Goal: Task Accomplishment & Management: Use online tool/utility

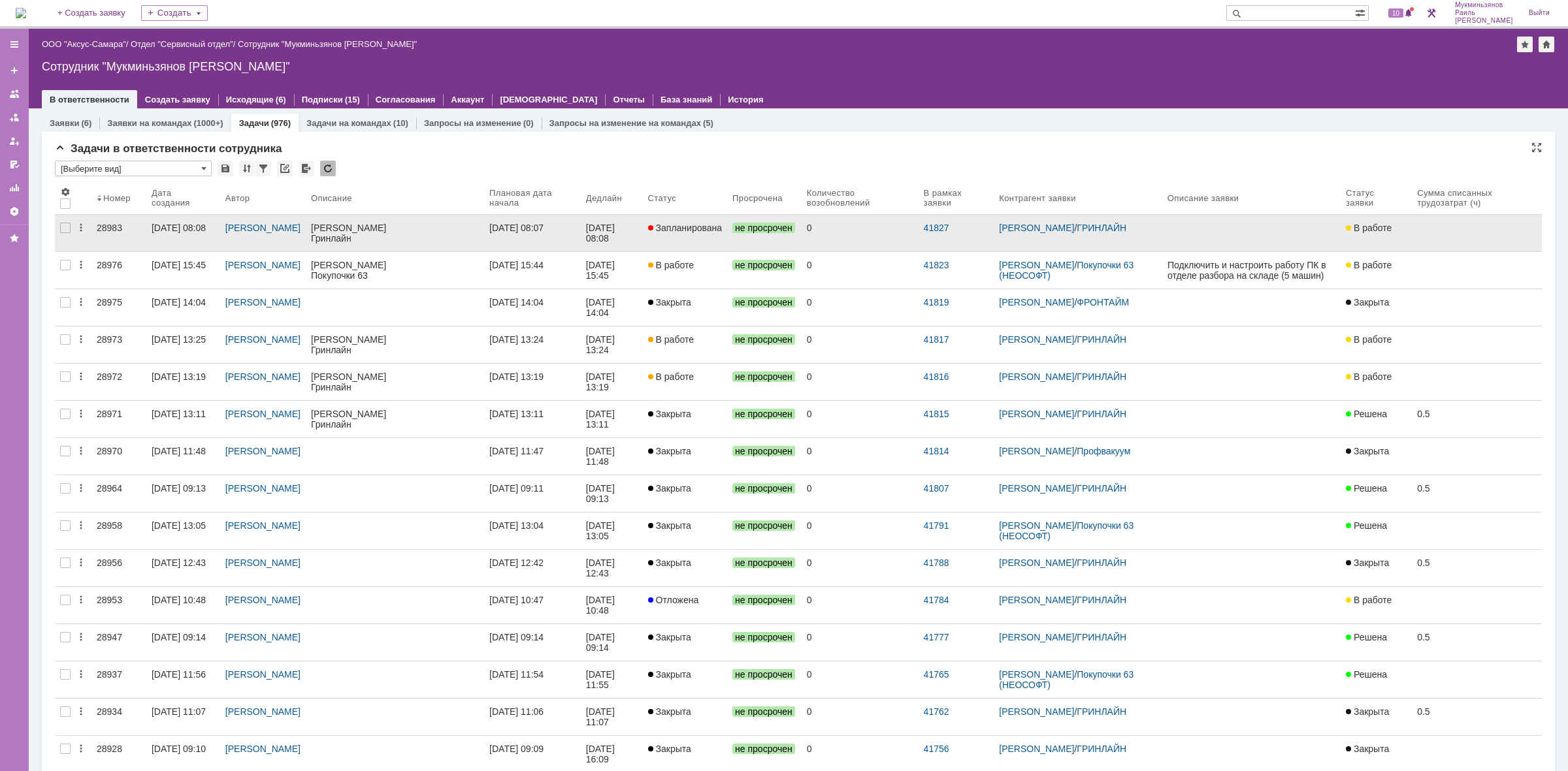
click at [637, 224] on div "[DATE] 08:08" at bounding box center [612, 233] width 51 height 21
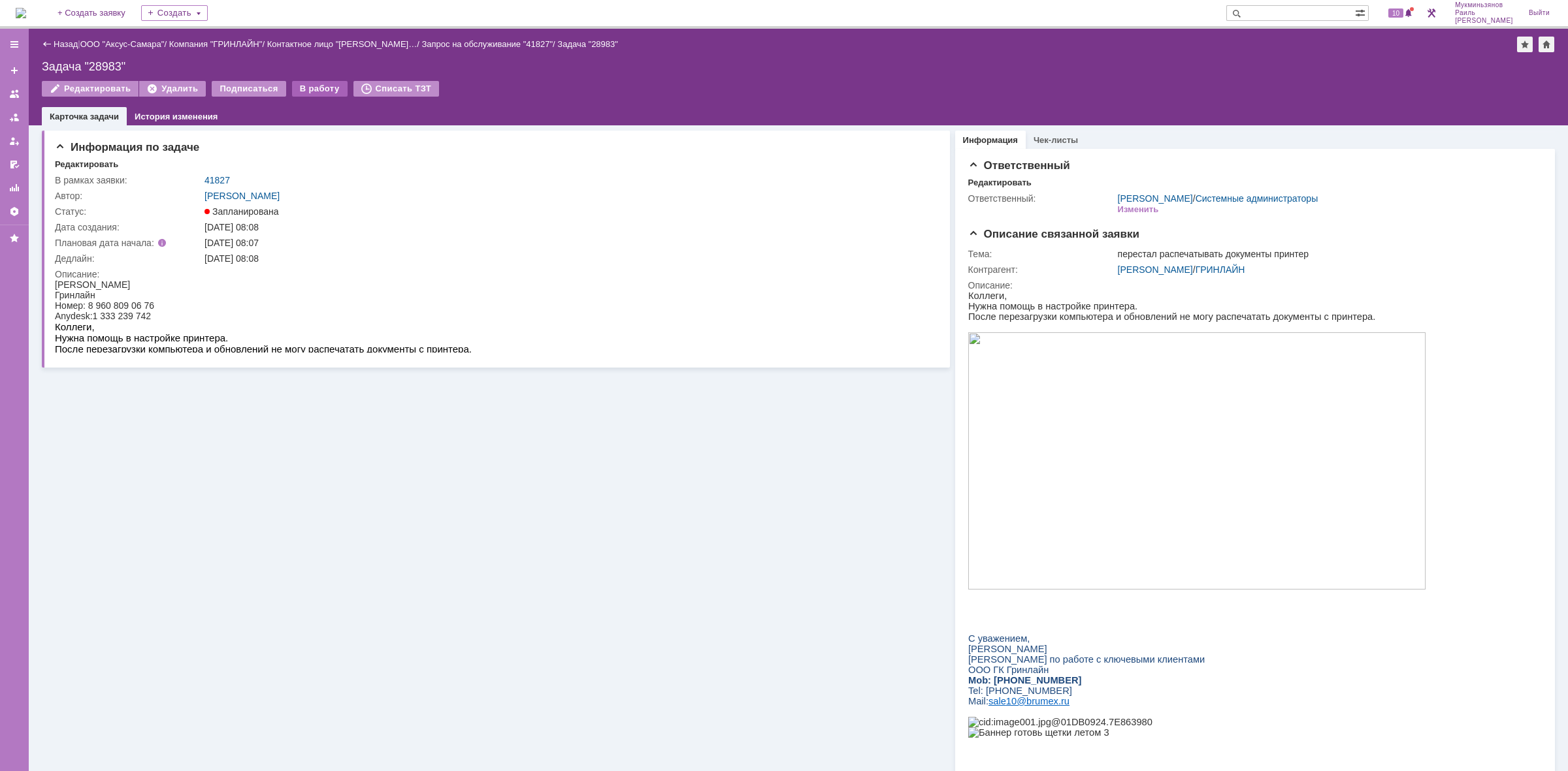
click at [305, 84] on div "В работу" at bounding box center [320, 89] width 55 height 16
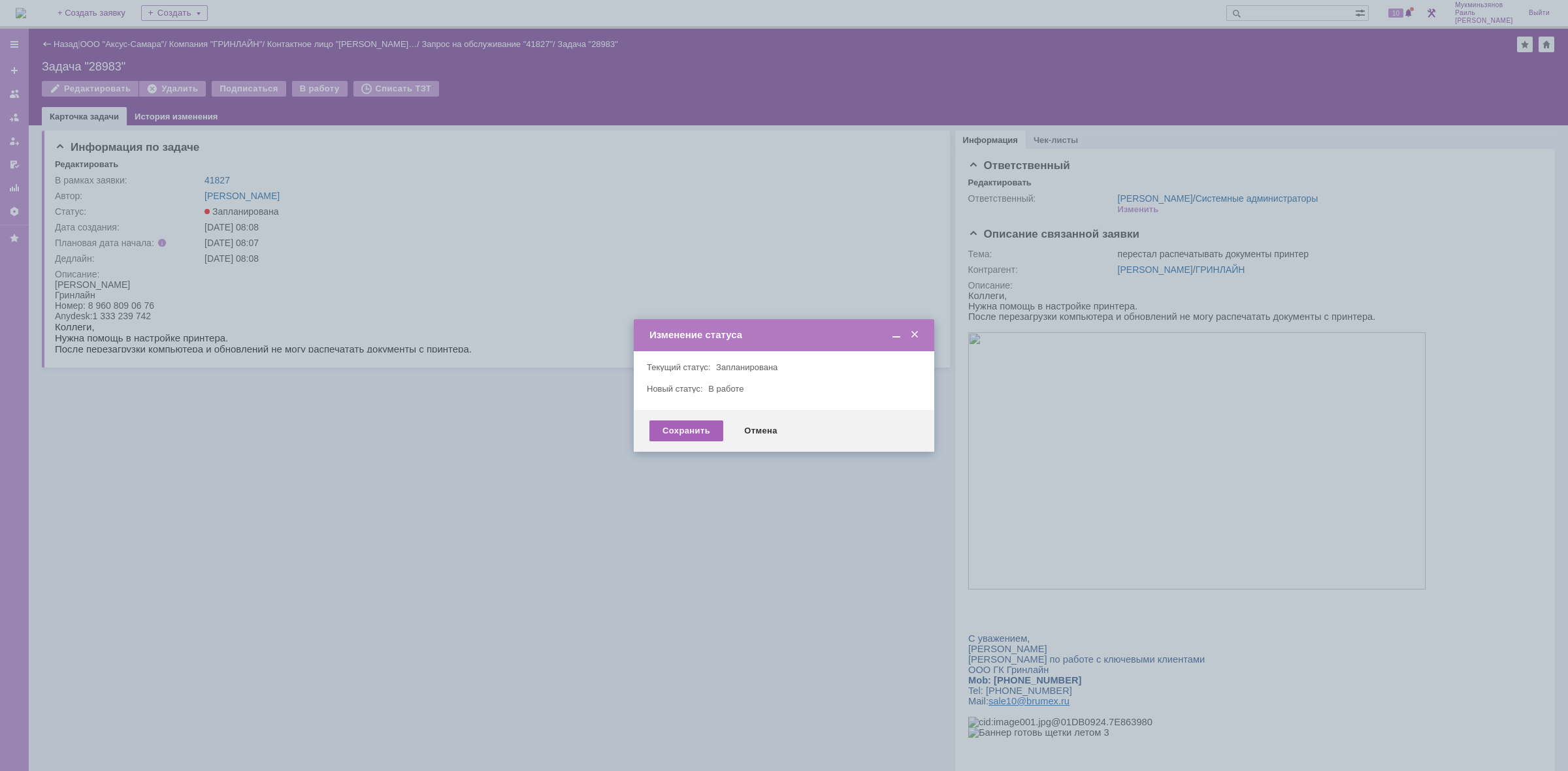
click at [687, 432] on div "Сохранить" at bounding box center [686, 430] width 74 height 21
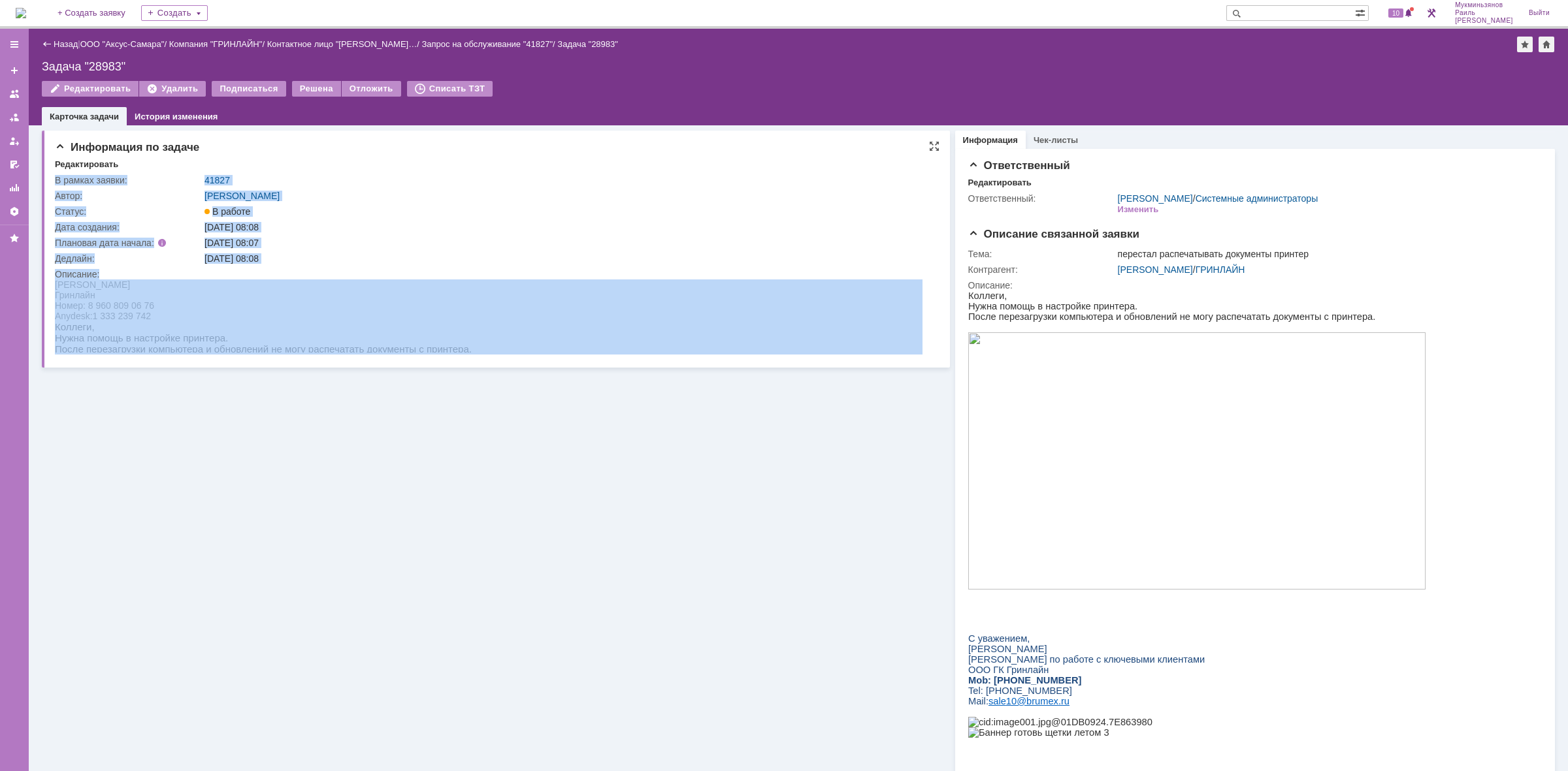
drag, startPoint x: 108, startPoint y: 601, endPoint x: 468, endPoint y: 322, distance: 455.5
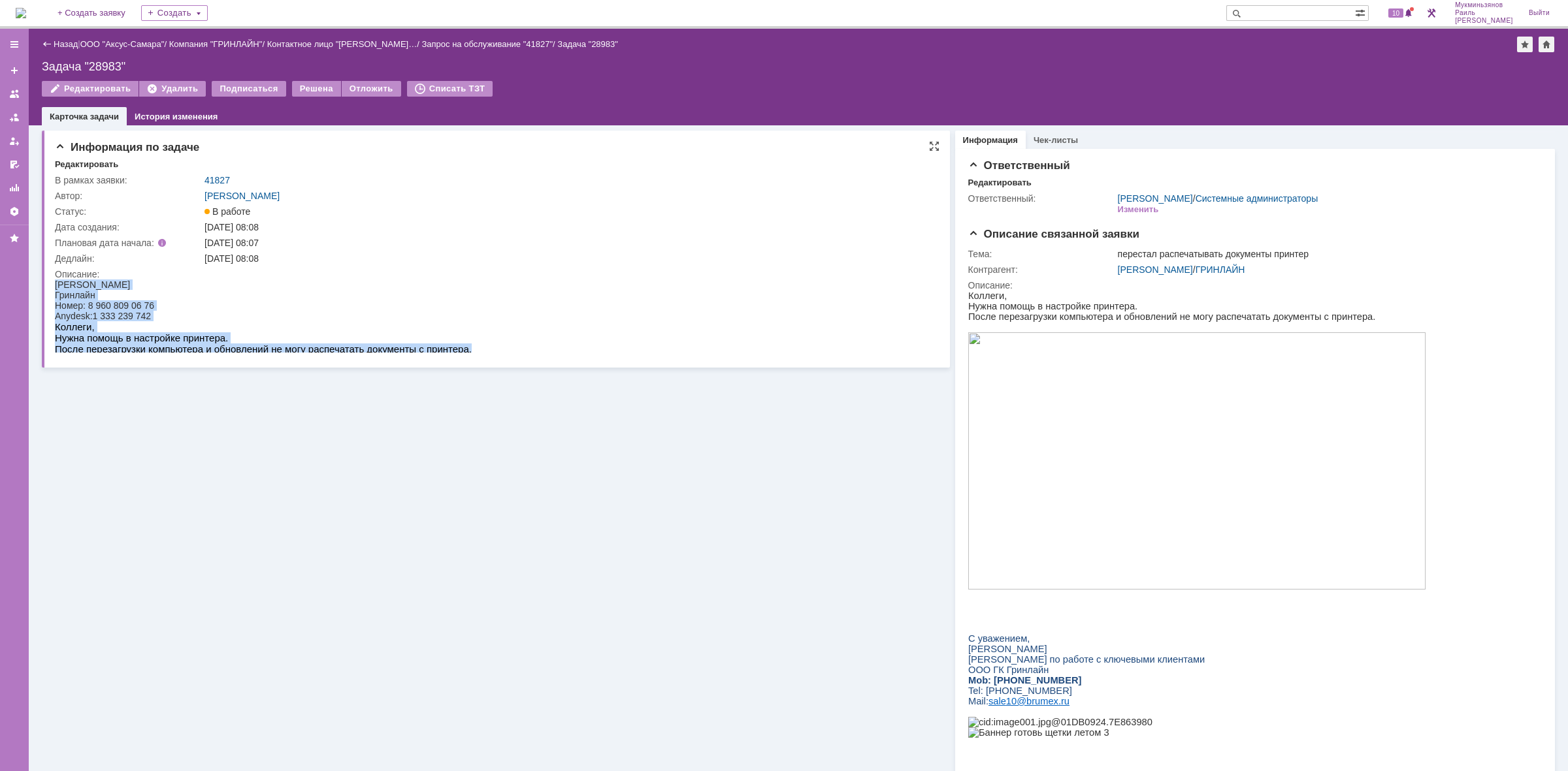
drag, startPoint x: 474, startPoint y: 337, endPoint x: 46, endPoint y: 295, distance: 430.1
click at [55, 295] on html "[PERSON_NAME] [PERSON_NAME]: 8 960 809 06 76 Anydesk:1 333 239 742 Коллеги, Нуж…" at bounding box center [489, 317] width 868 height 75
click at [60, 328] on p "Коллеги," at bounding box center [263, 327] width 417 height 11
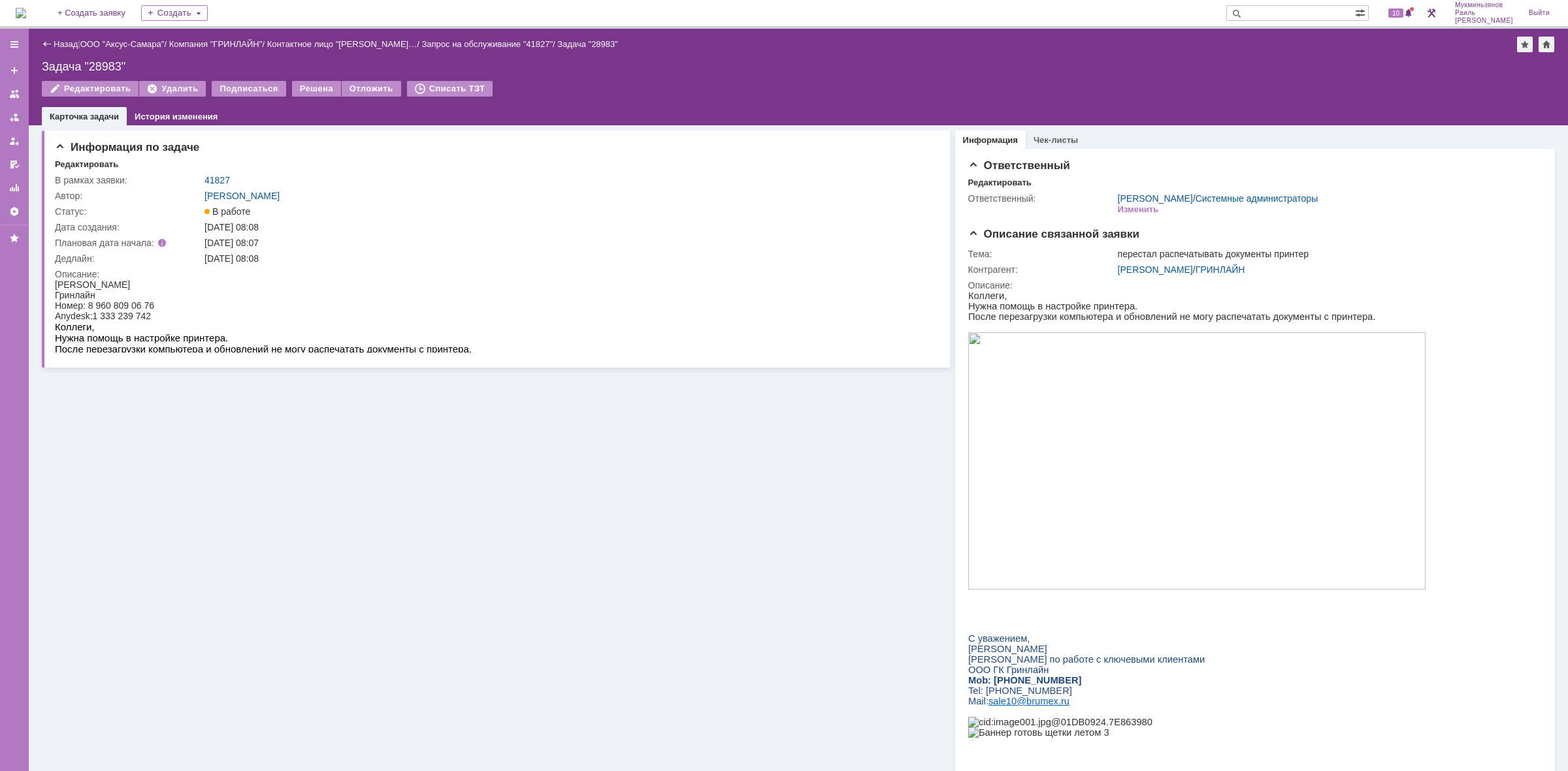
click at [26, 11] on img at bounding box center [20, 13] width 10 height 10
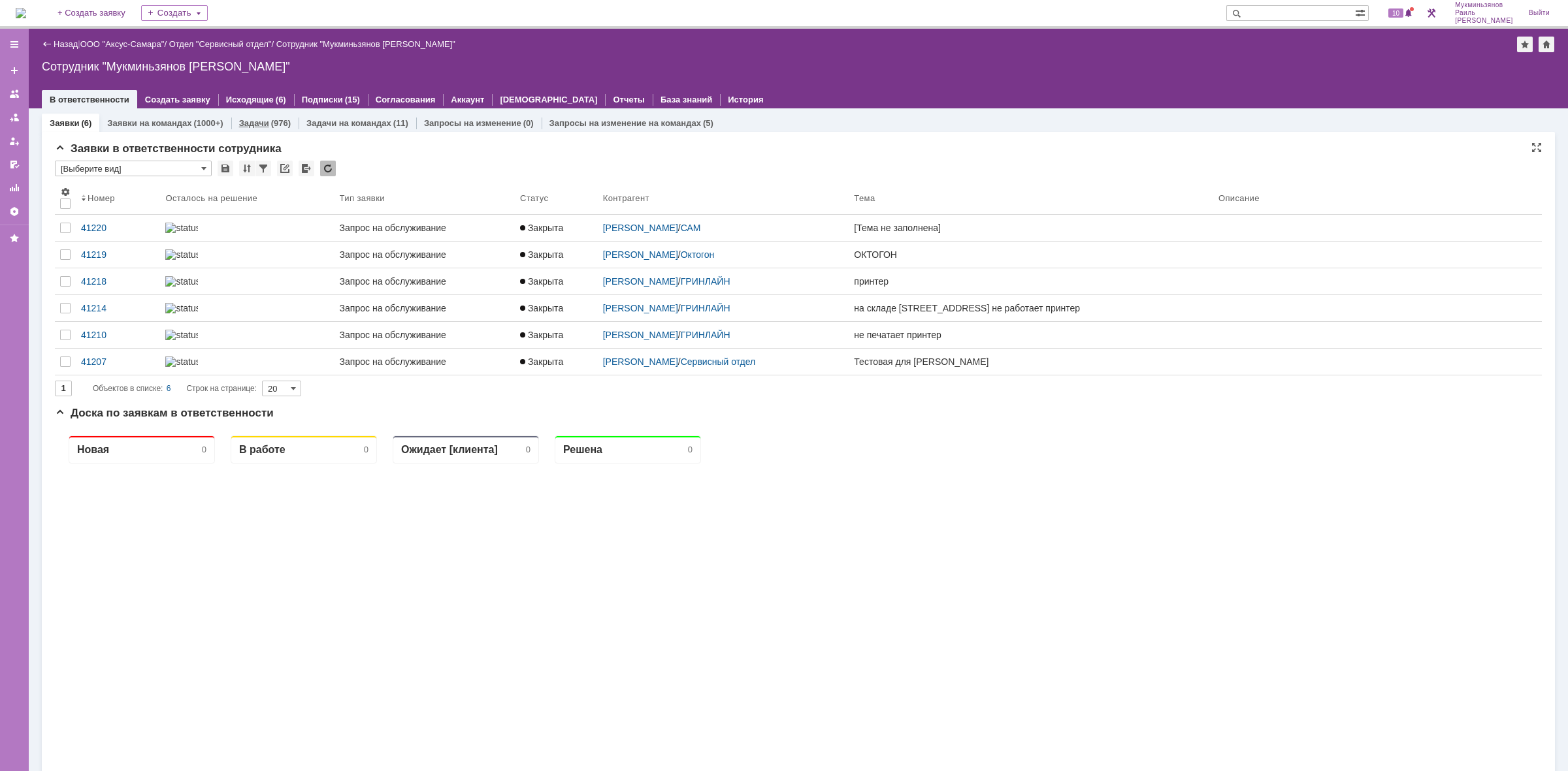
click at [274, 116] on div "Задачи (976)" at bounding box center [265, 123] width 68 height 19
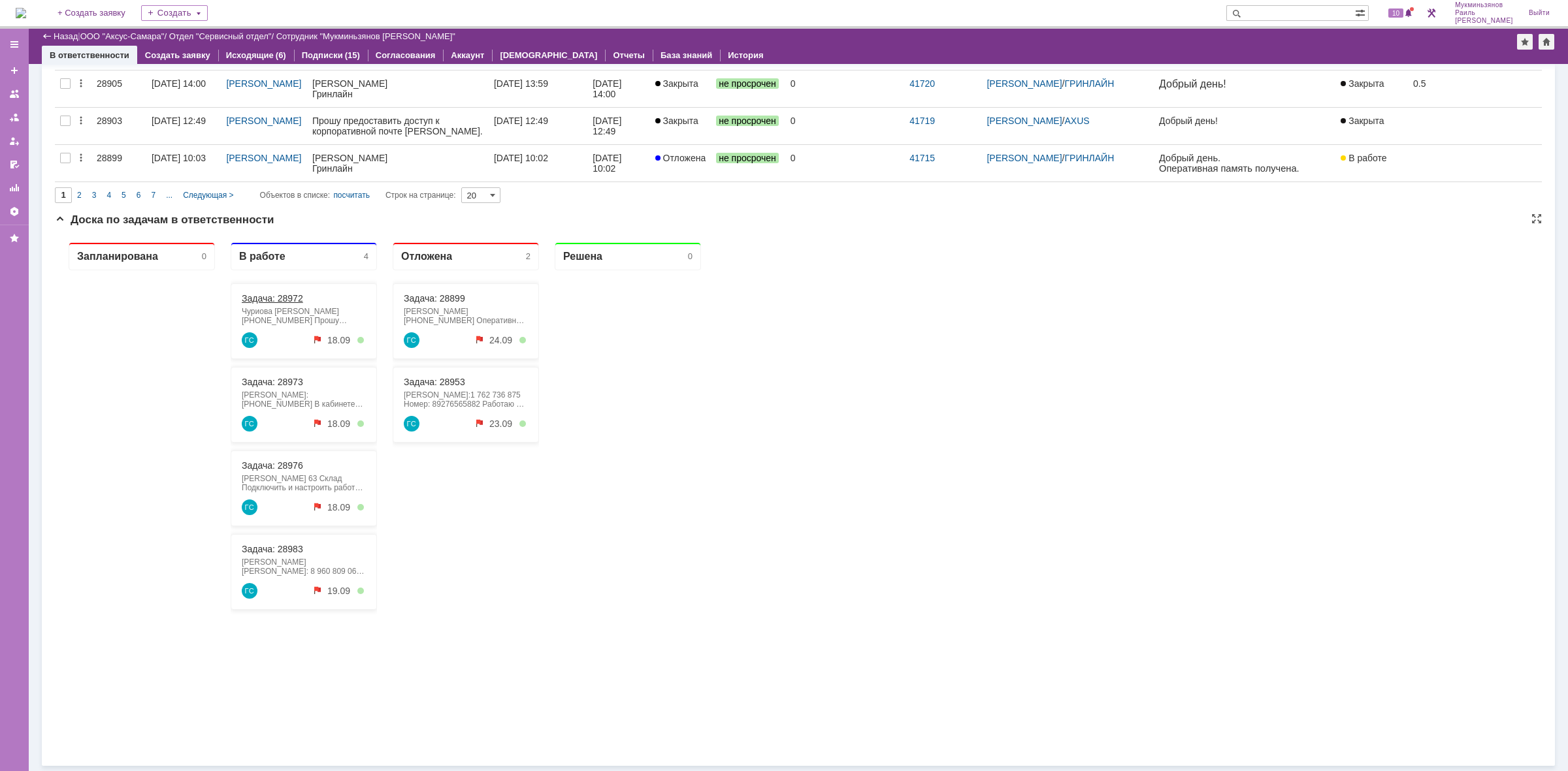
click at [253, 297] on link "Задача: 28972" at bounding box center [272, 298] width 62 height 10
click at [289, 383] on link "Задача: 28973" at bounding box center [272, 382] width 62 height 10
click at [280, 466] on link "Задача: 28976" at bounding box center [272, 465] width 62 height 10
click at [298, 550] on link "Задача: 28983" at bounding box center [272, 549] width 62 height 10
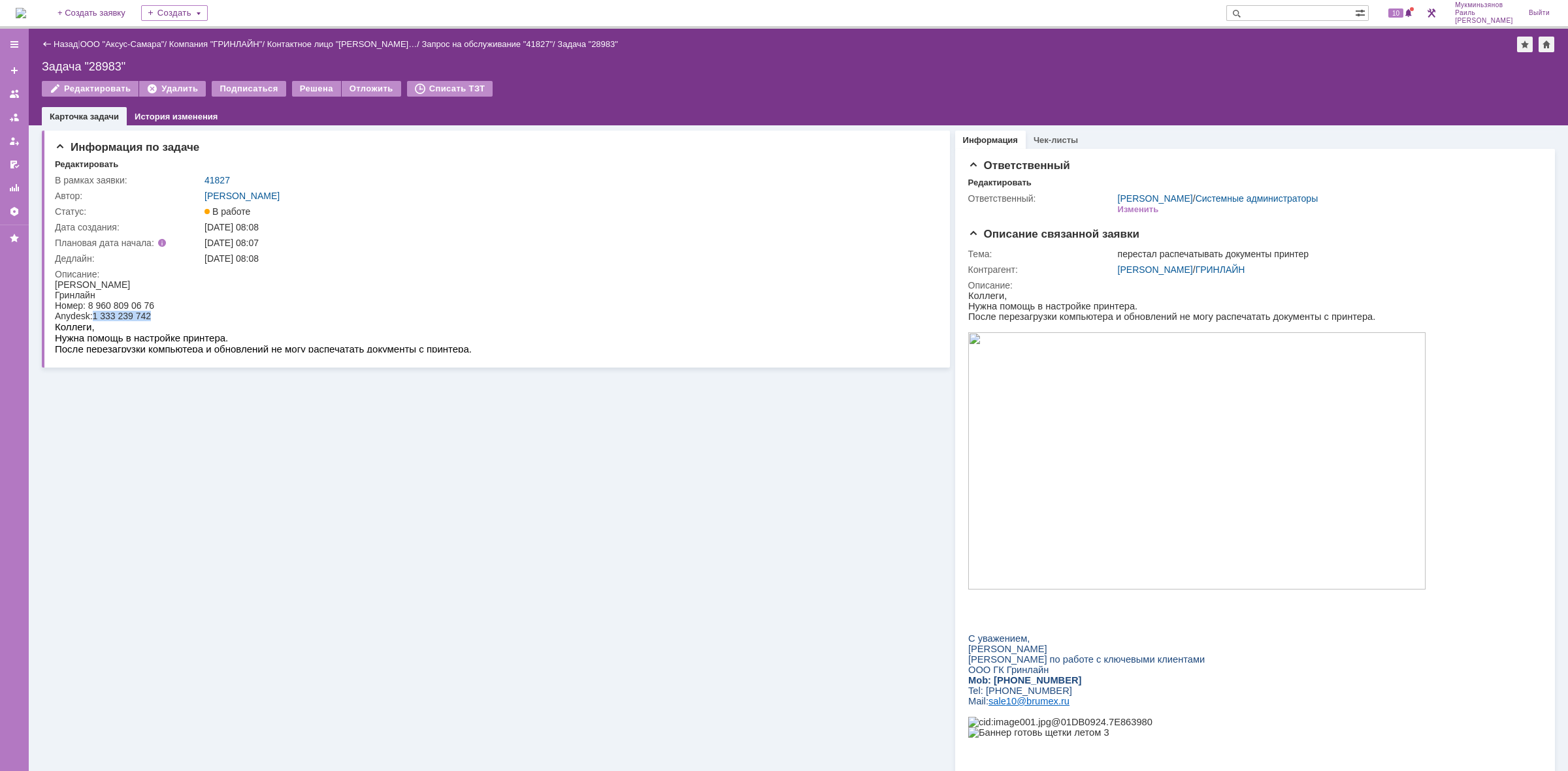
drag, startPoint x: 92, startPoint y: 317, endPoint x: 166, endPoint y: 311, distance: 74.2
click at [166, 311] on div "Anydesk:1 333 239 742" at bounding box center [263, 316] width 417 height 10
copy div "1 333 239 742"
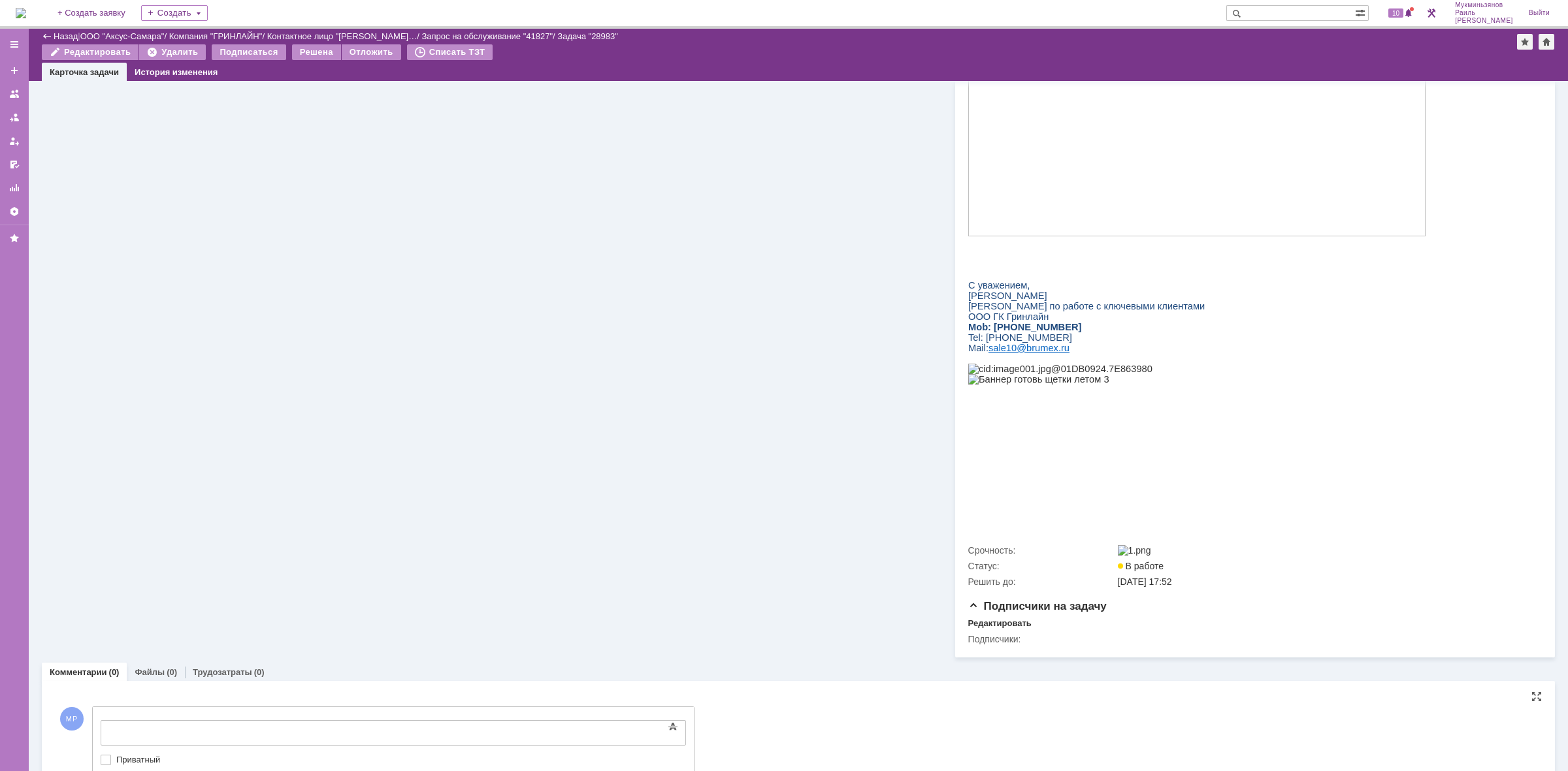
click at [305, 725] on body at bounding box center [207, 732] width 196 height 22
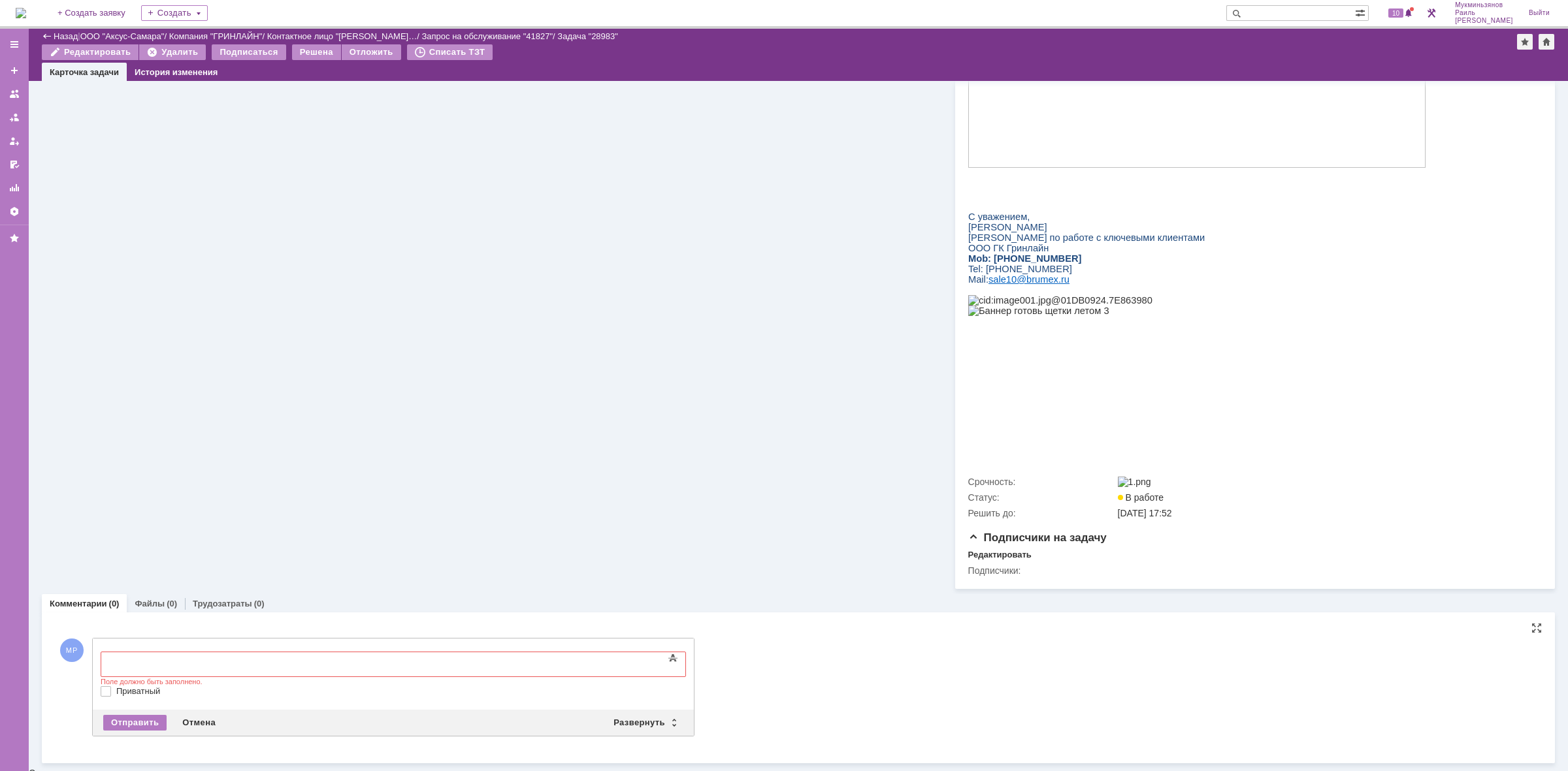
scroll to position [378, 0]
click at [283, 653] on body at bounding box center [207, 664] width 196 height 22
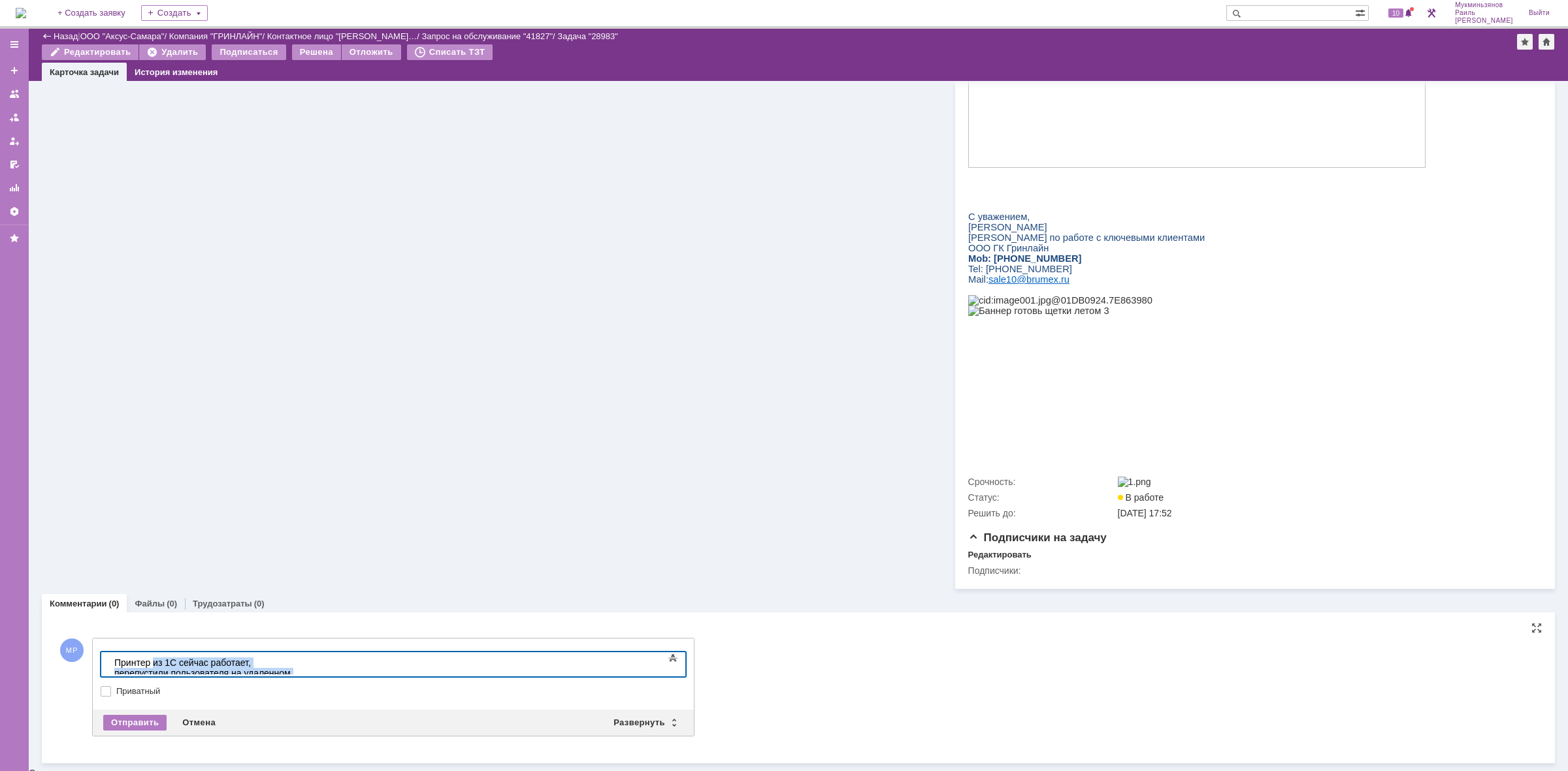
drag, startPoint x: 513, startPoint y: 664, endPoint x: 7, endPoint y: 672, distance: 506.1
click at [109, 672] on html "Принтер из 1С сейчас работает, перепустили пользователя на удаленном рабочем ст…" at bounding box center [207, 674] width 196 height 42
copy div "из 1С сейчас работает, перепустили пользователя на удаленном рабочем столе"
click at [150, 730] on div "Отправить" at bounding box center [135, 722] width 64 height 16
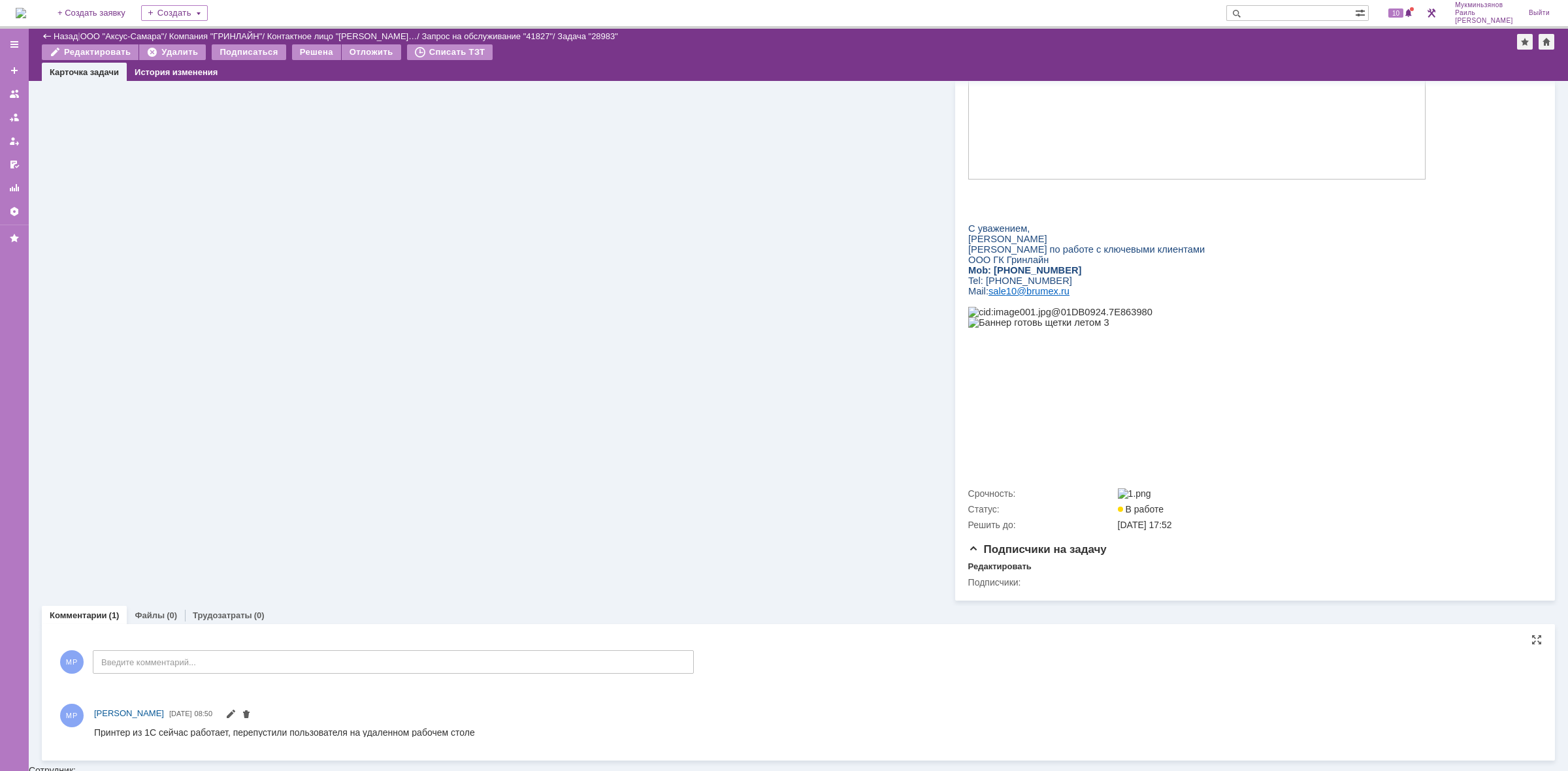
scroll to position [0, 0]
click at [219, 632] on div "Комментарии Добавить комментарий МР Введите комментарий... 1 Всего комментариев…" at bounding box center [798, 693] width 1513 height 136
click at [219, 630] on div "Комментарии Добавить комментарий МР Введите комментарий... 1 Всего комментариев…" at bounding box center [798, 693] width 1513 height 136
click at [220, 620] on link "Трудозатраты" at bounding box center [222, 616] width 59 height 9
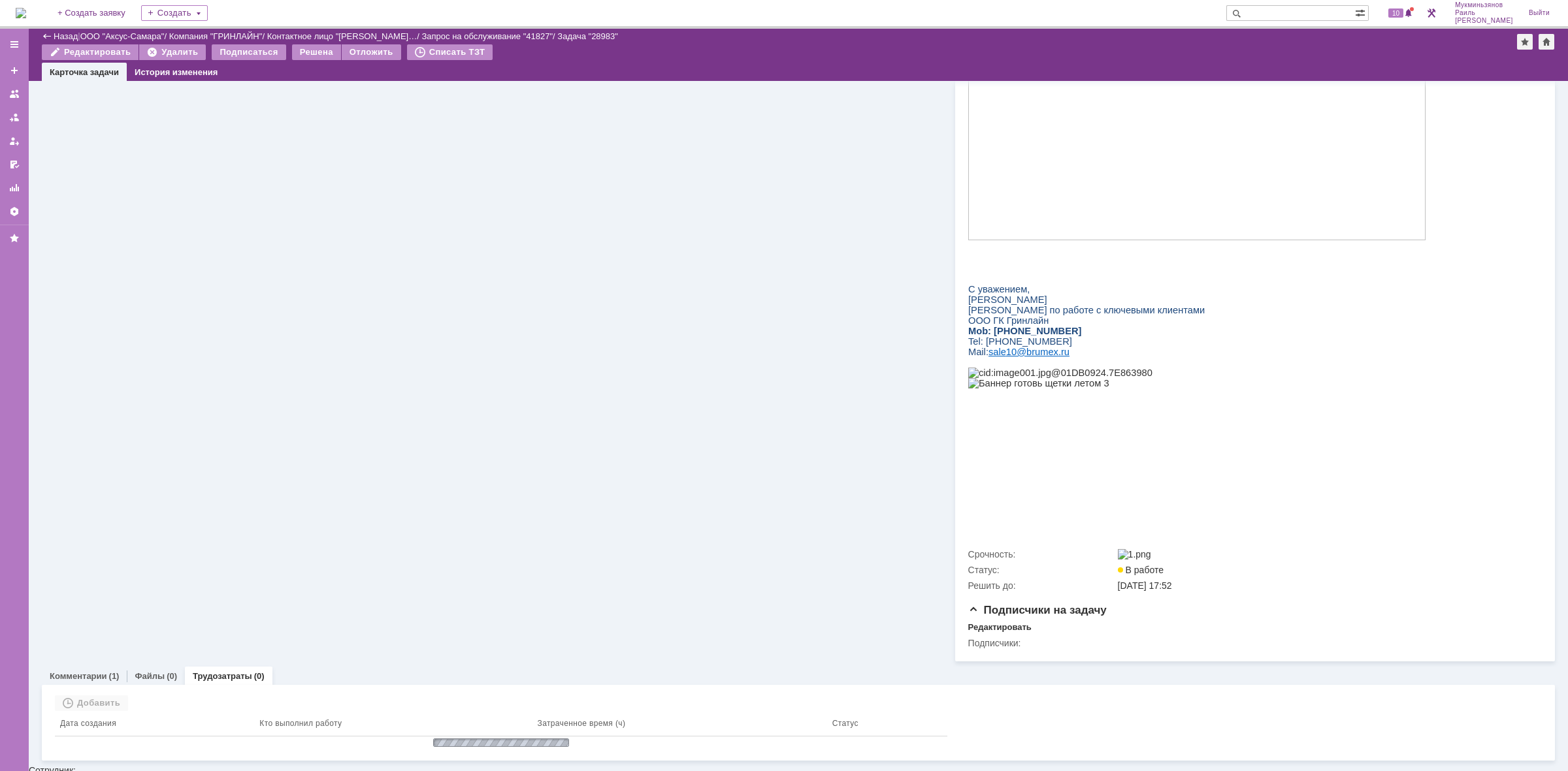
scroll to position [291, 0]
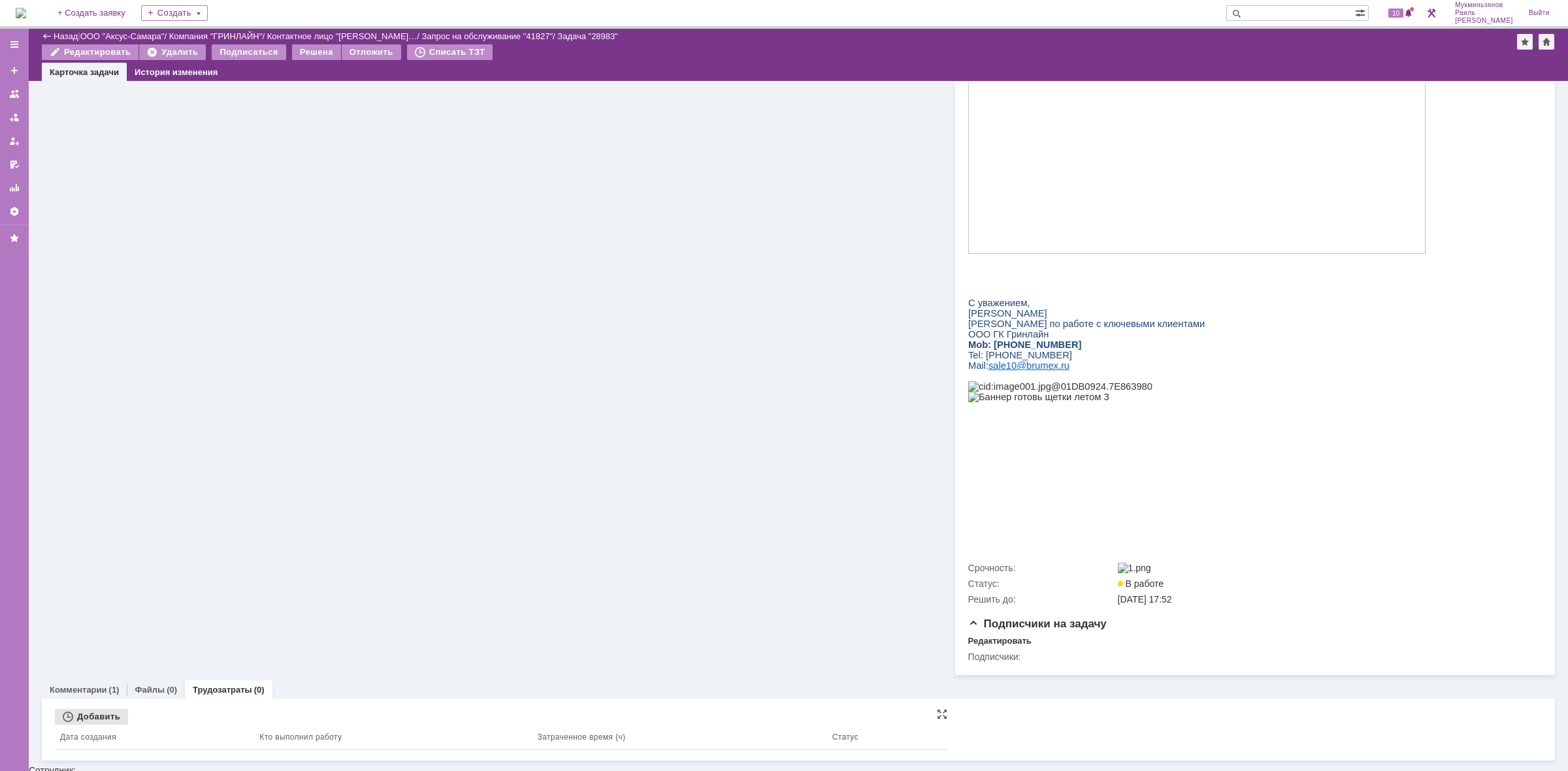
click at [101, 722] on div "Добавить" at bounding box center [91, 717] width 73 height 16
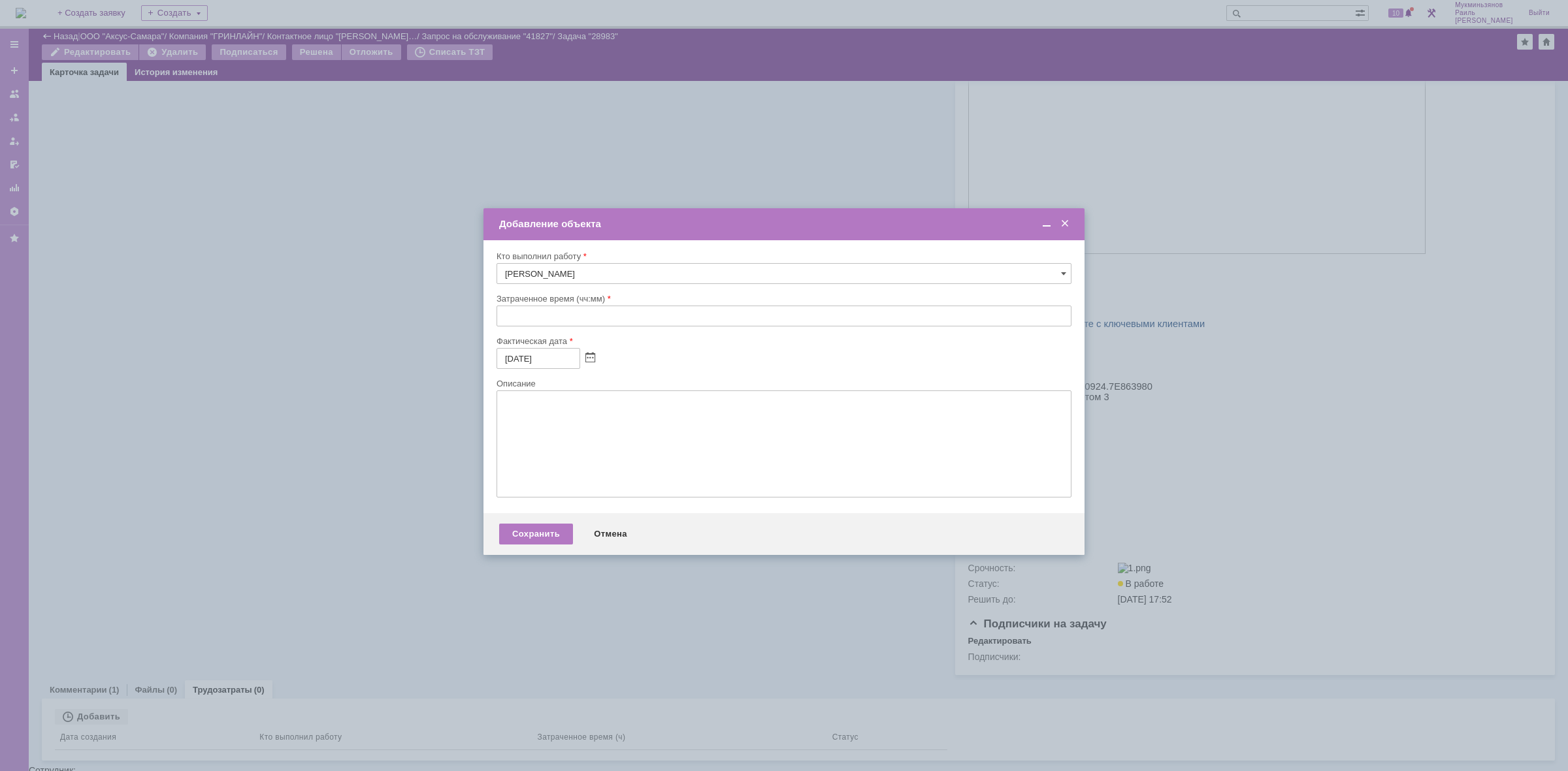
click at [685, 312] on input "text" at bounding box center [784, 316] width 575 height 21
type input "00:30"
click at [626, 436] on textarea at bounding box center [784, 444] width 575 height 107
drag, startPoint x: 626, startPoint y: 436, endPoint x: 552, endPoint y: 495, distance: 94.6
click at [552, 495] on textarea at bounding box center [784, 444] width 575 height 107
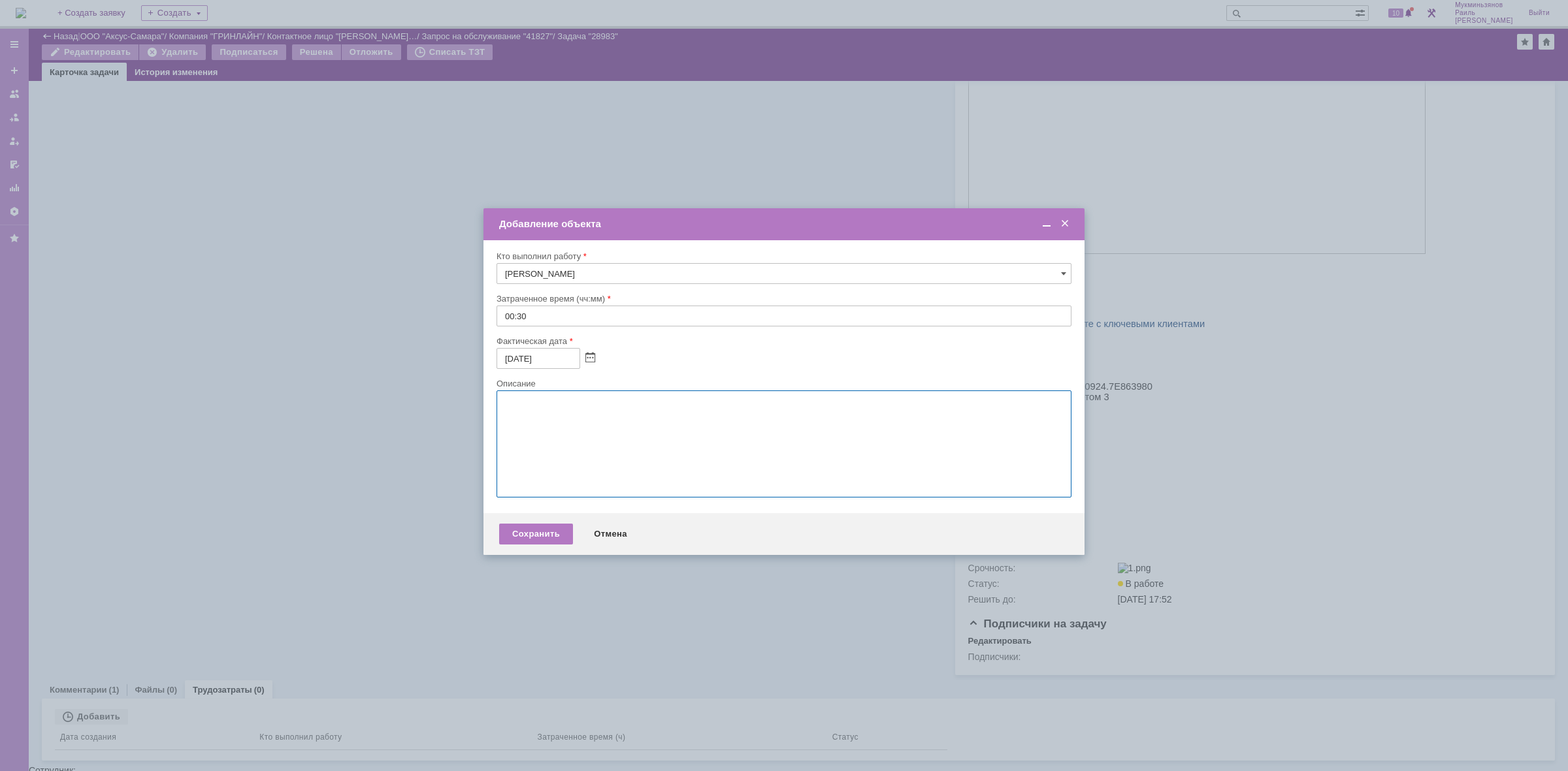
paste textarea "Принтер из 1С сейчас работает, перепустили пользователя на удаленном рабочем ст…"
type textarea "Принтер из 1С сейчас работает, перепустили пользователя на удаленном рабочем ст…"
click at [523, 537] on div "Сохранить" at bounding box center [535, 534] width 74 height 21
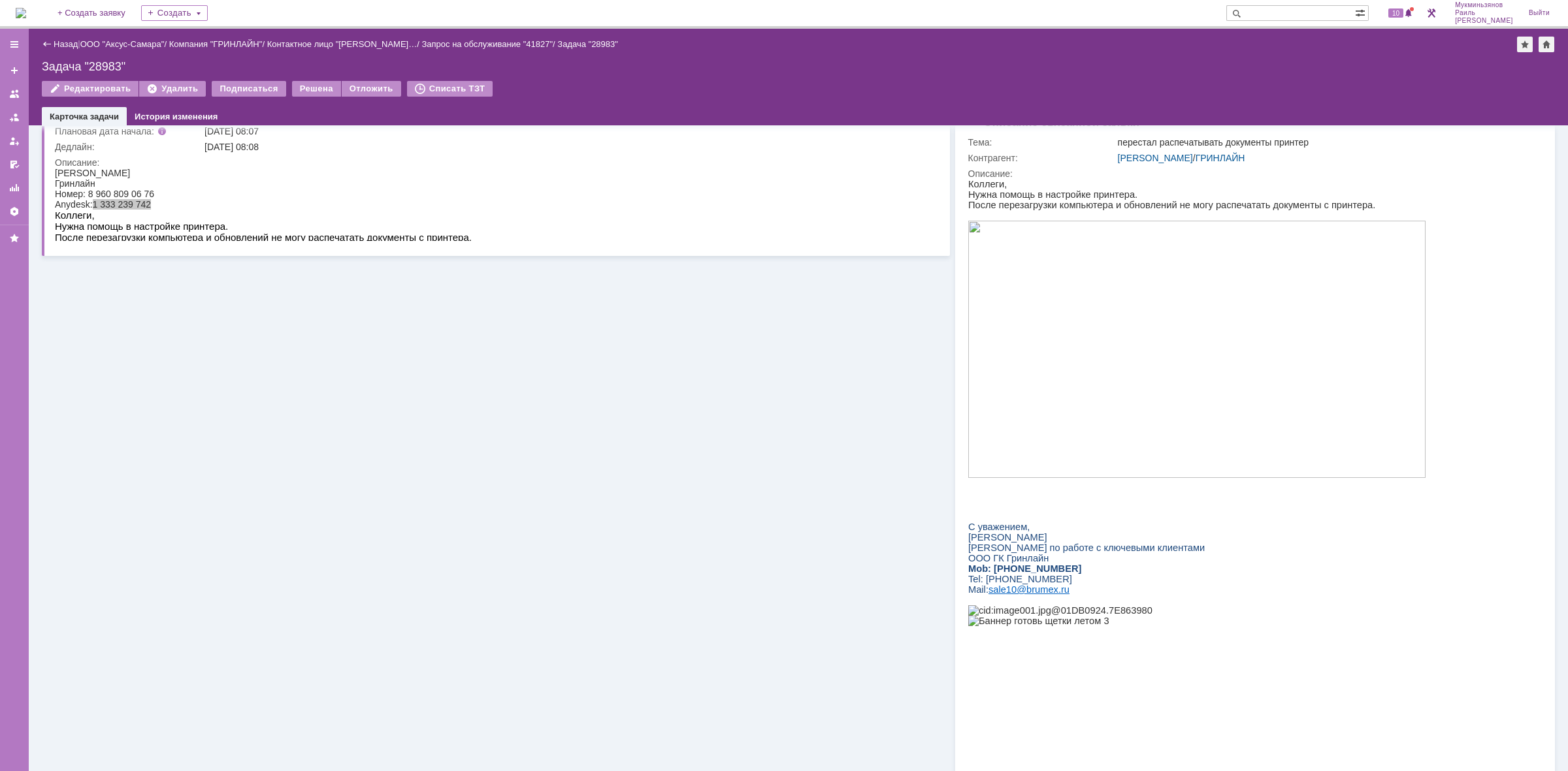
scroll to position [0, 0]
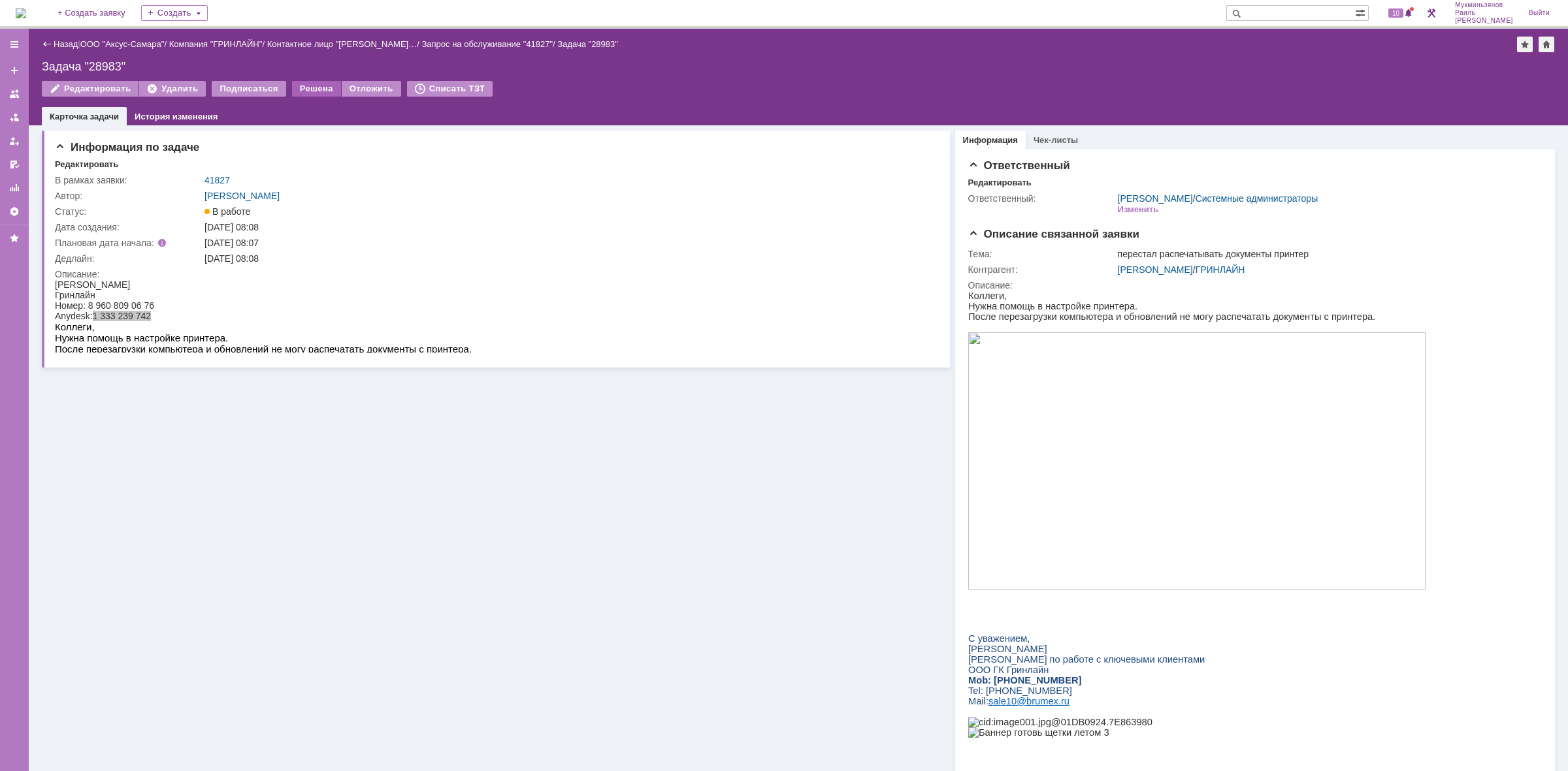
click at [310, 89] on div "Решена" at bounding box center [316, 89] width 49 height 16
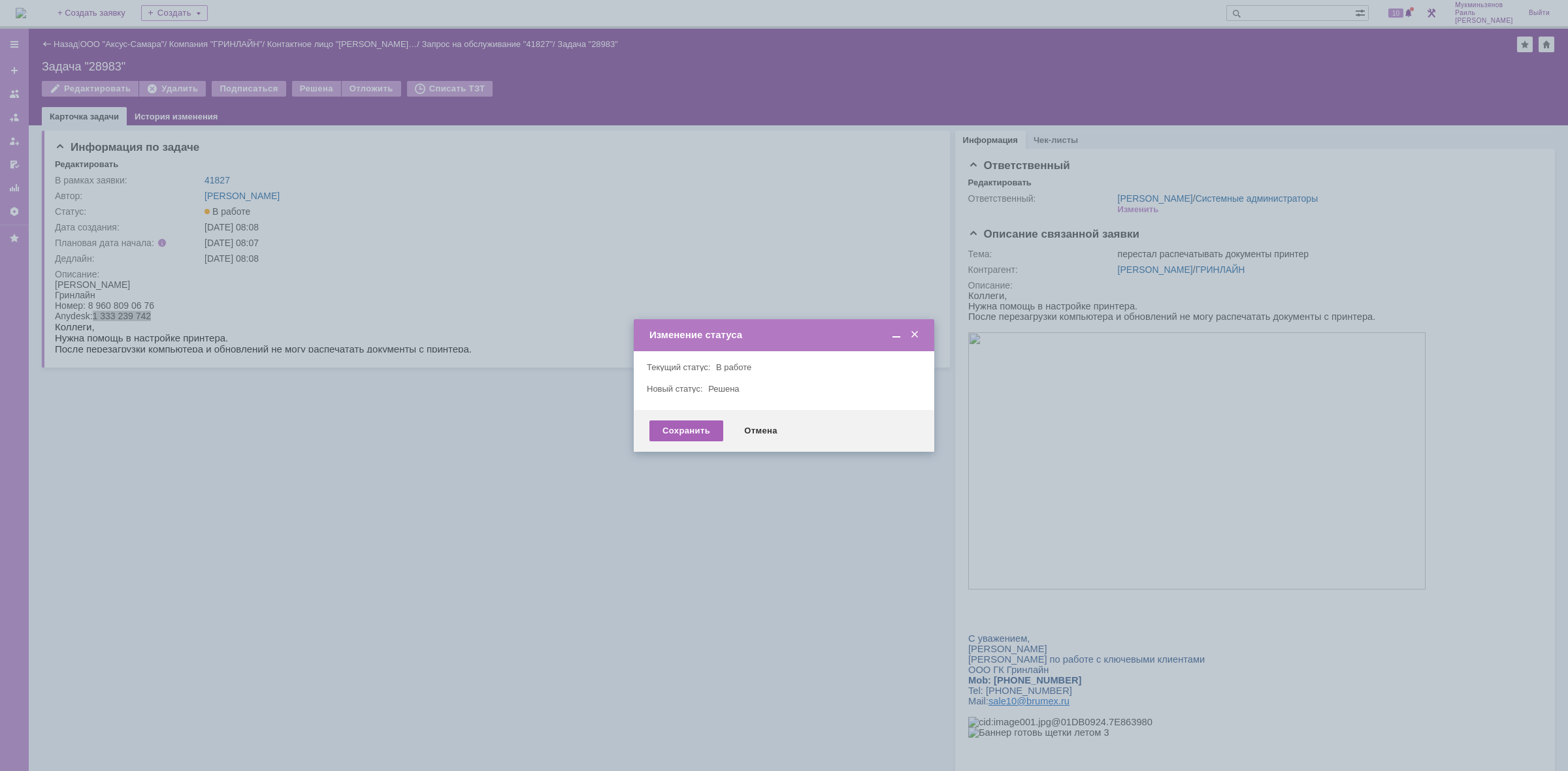
click at [685, 426] on div "Сохранить" at bounding box center [686, 430] width 74 height 21
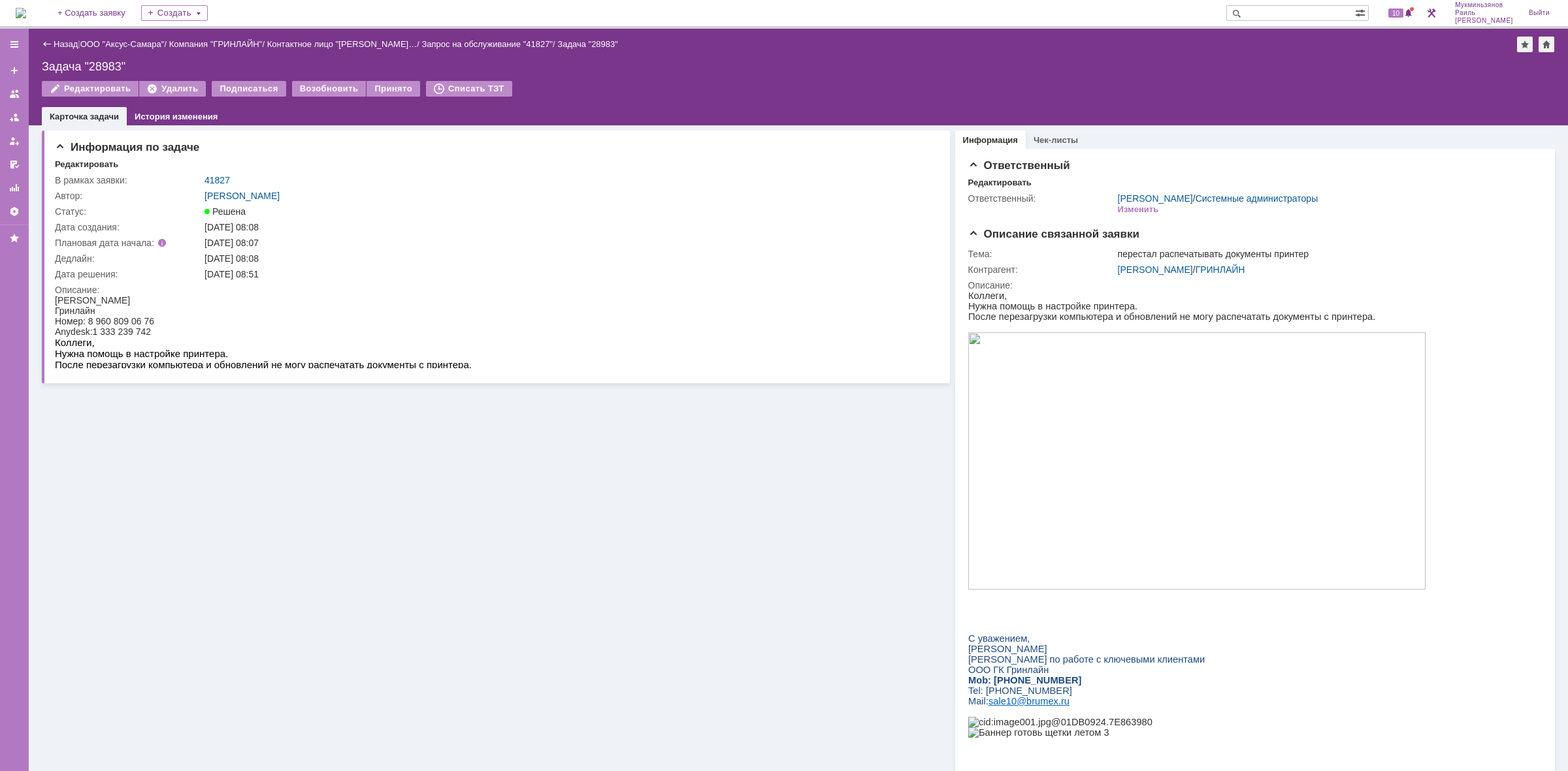
click at [26, 9] on img at bounding box center [20, 13] width 10 height 10
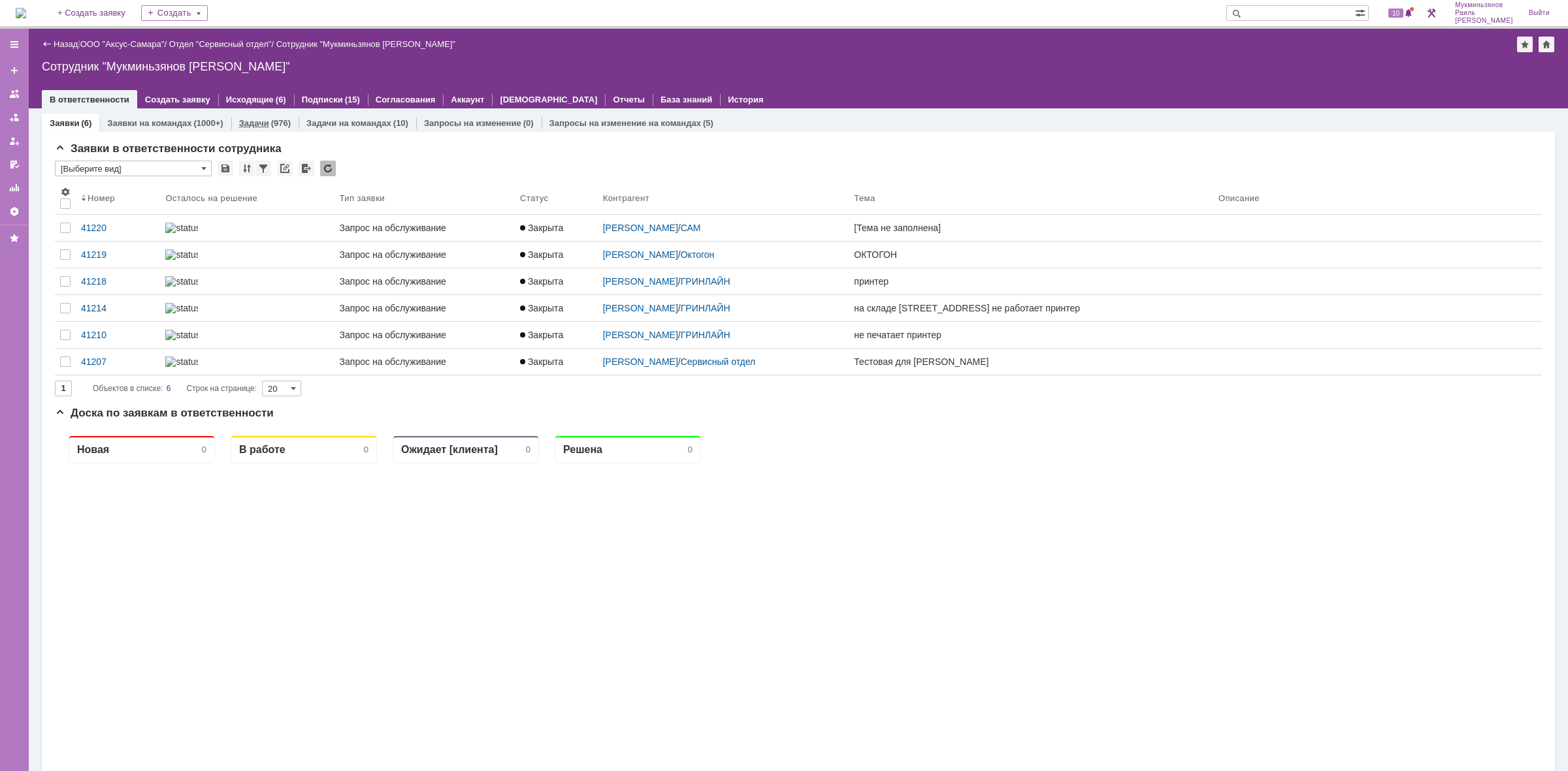
click at [266, 118] on div "Задачи (976)" at bounding box center [265, 123] width 68 height 19
